Goal: Task Accomplishment & Management: Manage account settings

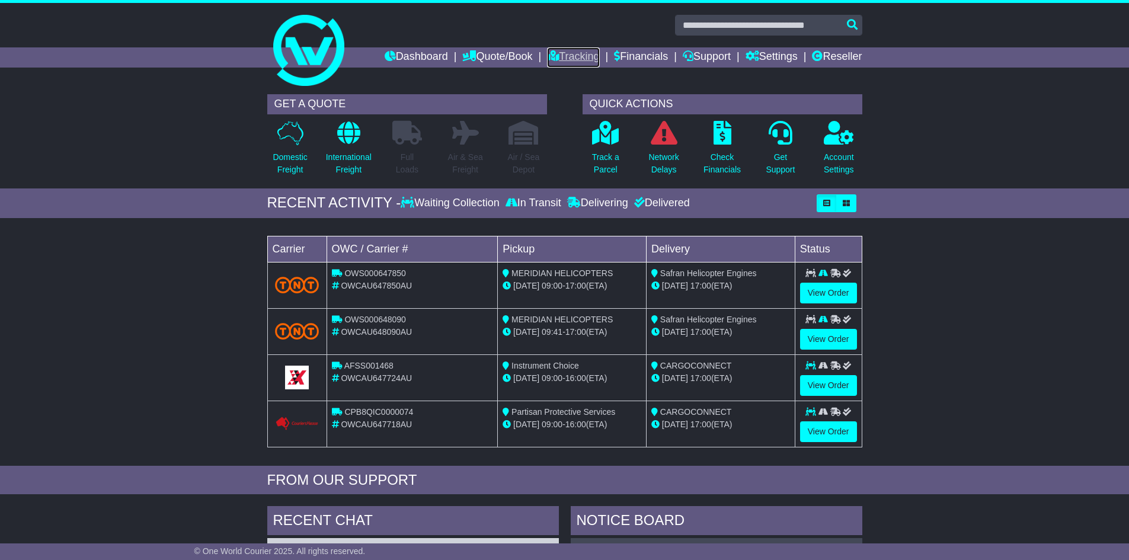
click at [560, 50] on link "Tracking" at bounding box center [573, 57] width 52 height 20
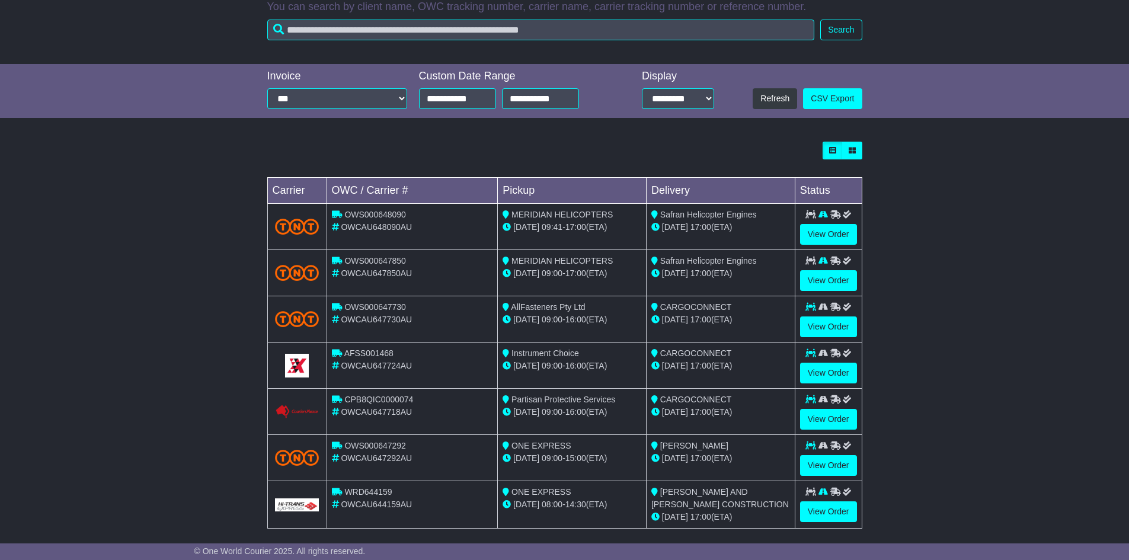
scroll to position [219, 0]
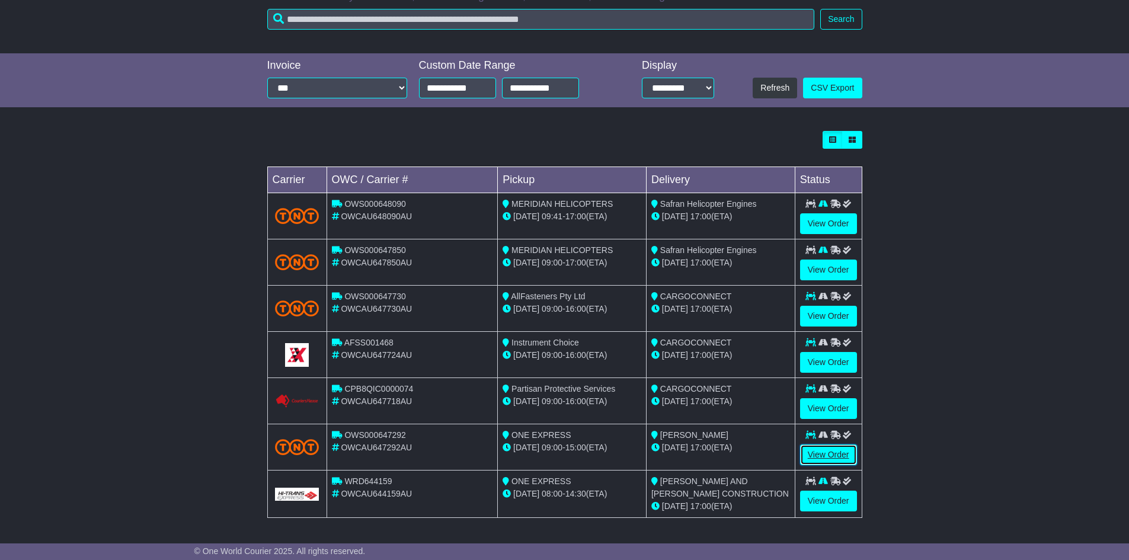
click at [828, 453] on link "View Order" at bounding box center [828, 454] width 57 height 21
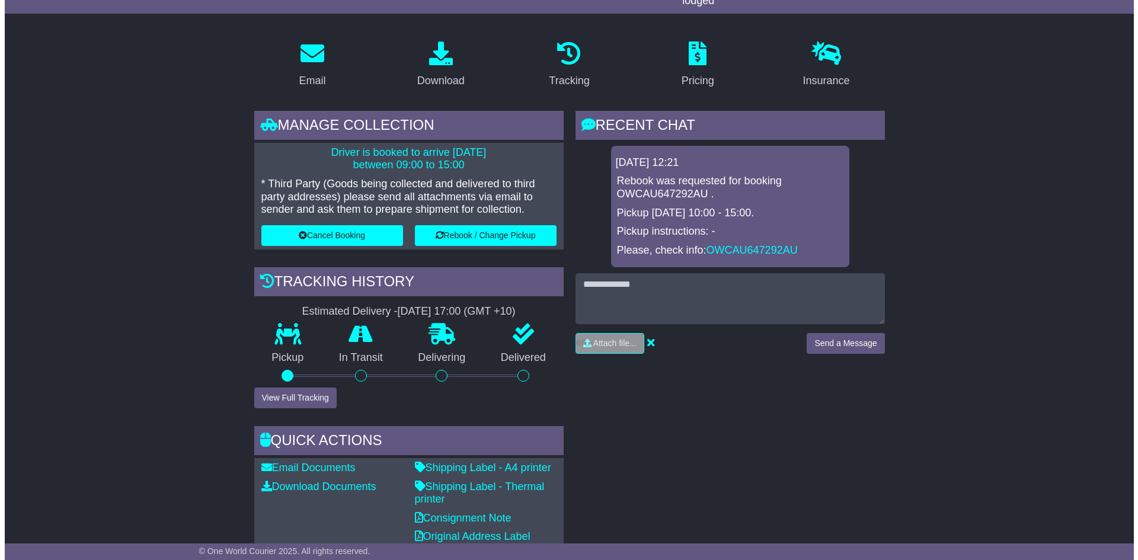
scroll to position [178, 0]
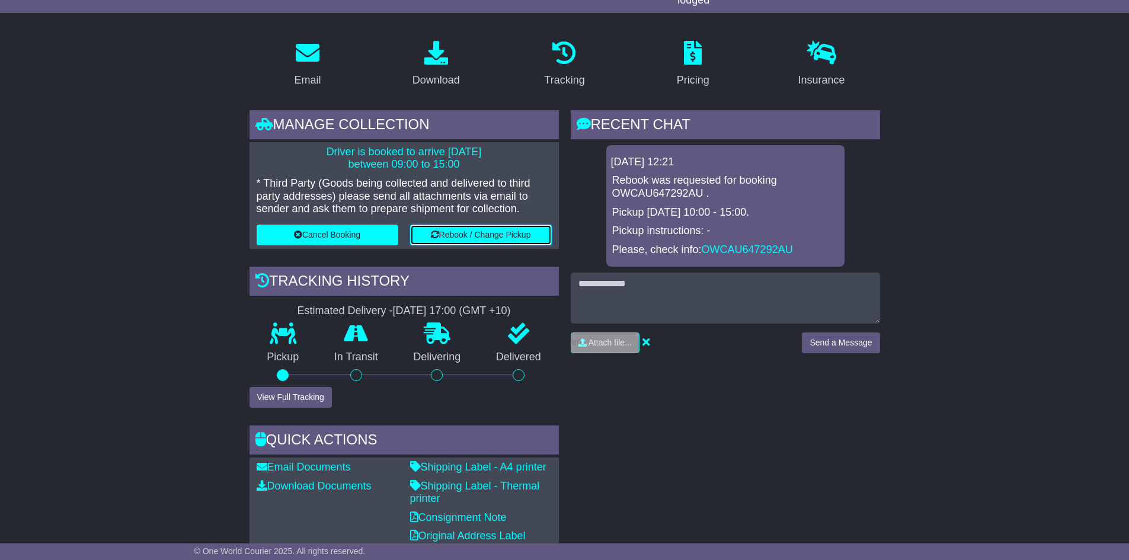
click at [462, 233] on button "Rebook / Change Pickup" at bounding box center [481, 235] width 142 height 21
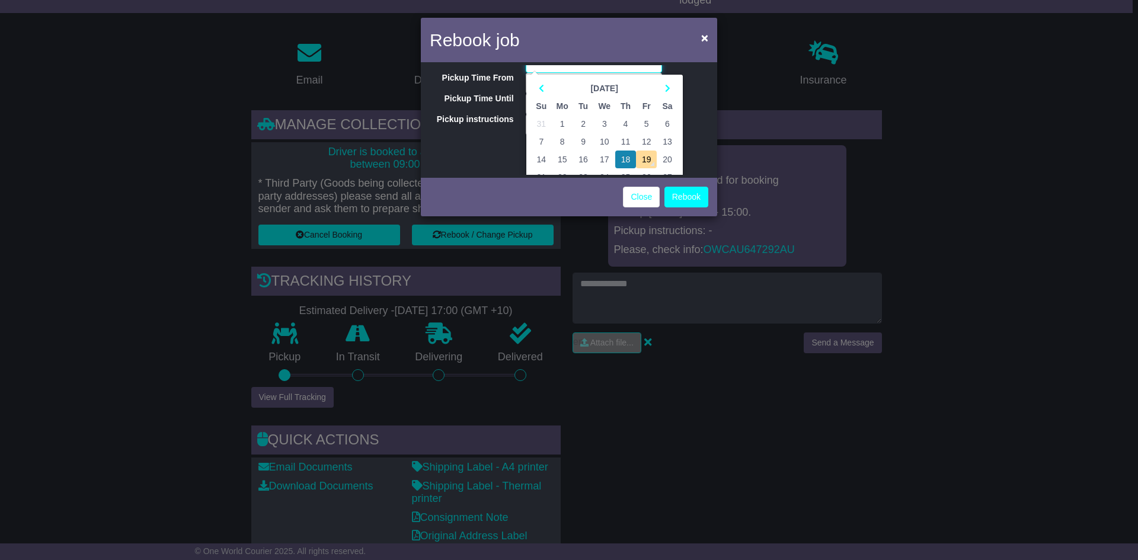
scroll to position [59, 0]
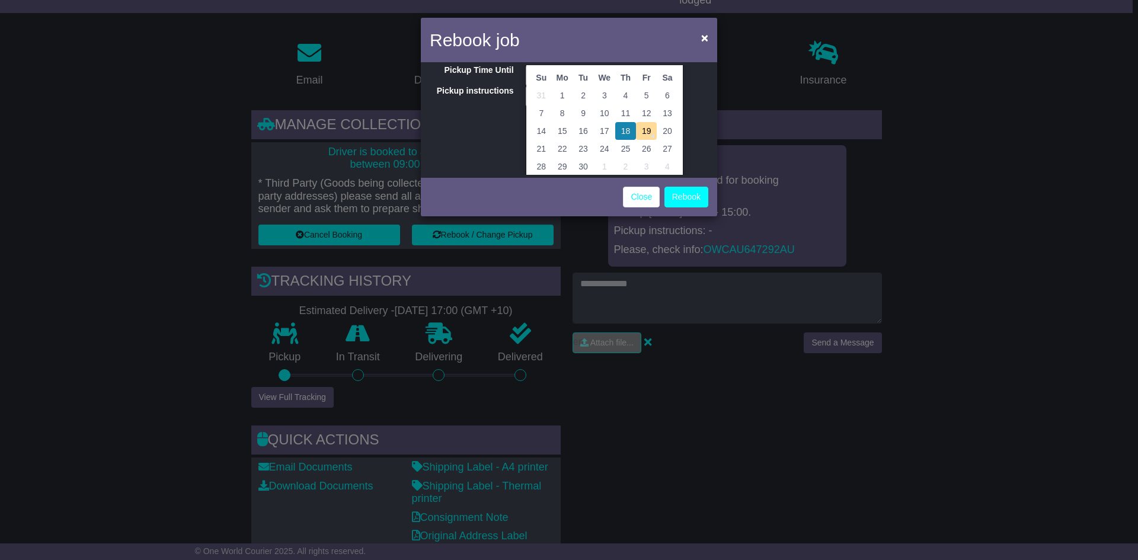
click at [560, 146] on td "22" at bounding box center [562, 149] width 21 height 18
type input "**********"
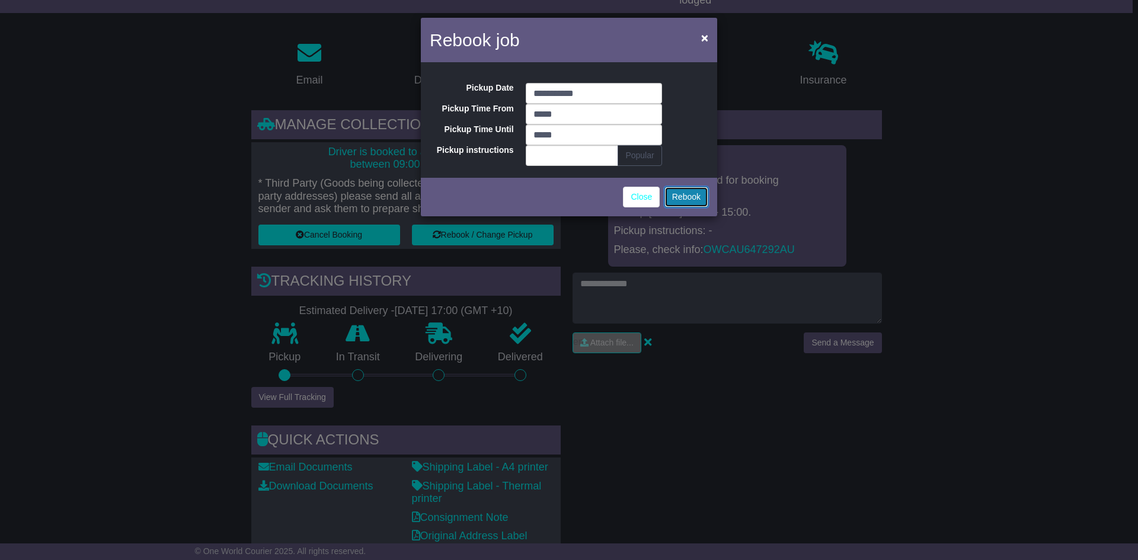
click at [690, 194] on button "Rebook" at bounding box center [686, 197] width 44 height 21
